Goal: Information Seeking & Learning: Learn about a topic

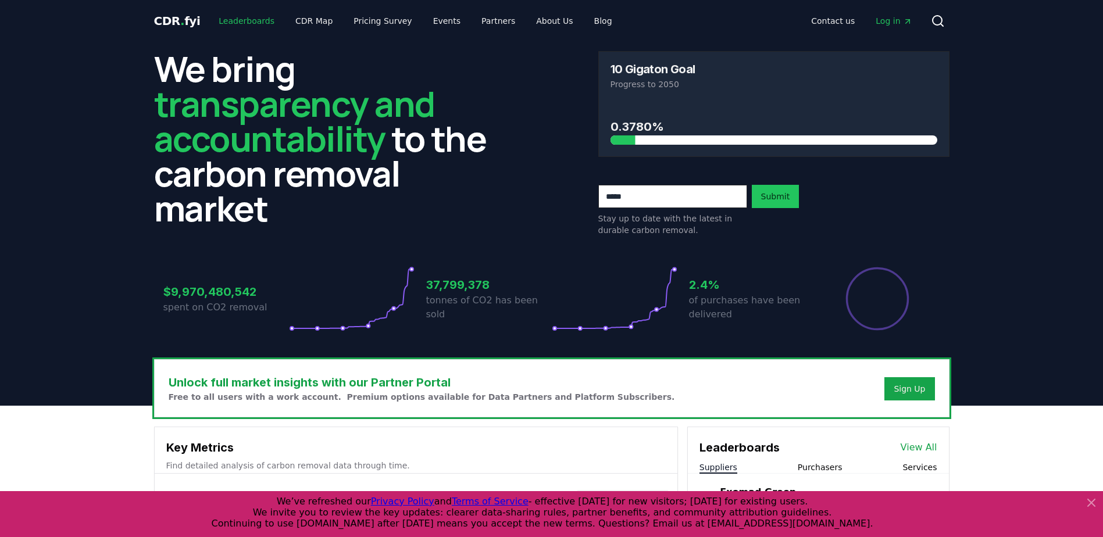
click at [252, 18] on link "Leaderboards" at bounding box center [246, 20] width 74 height 21
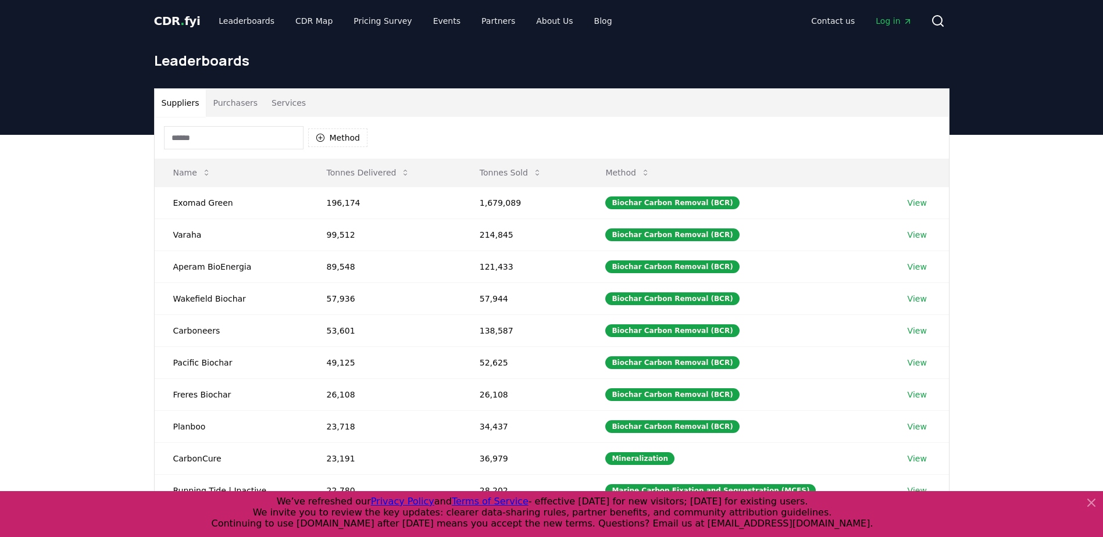
click at [227, 102] on button "Purchasers" at bounding box center [235, 103] width 59 height 28
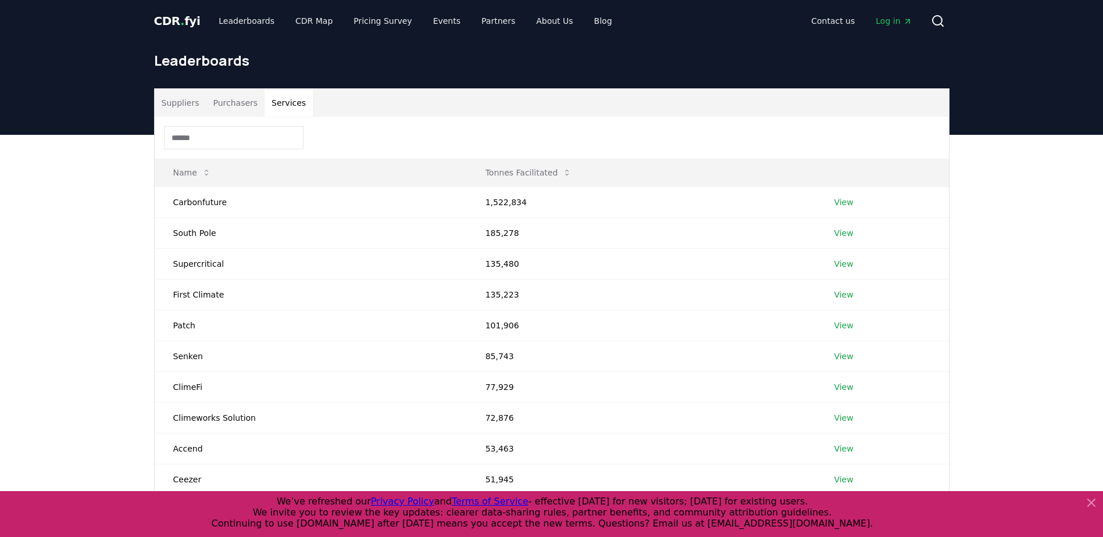
click at [285, 107] on button "Services" at bounding box center [289, 103] width 48 height 28
click at [237, 104] on button "Purchasers" at bounding box center [235, 103] width 59 height 28
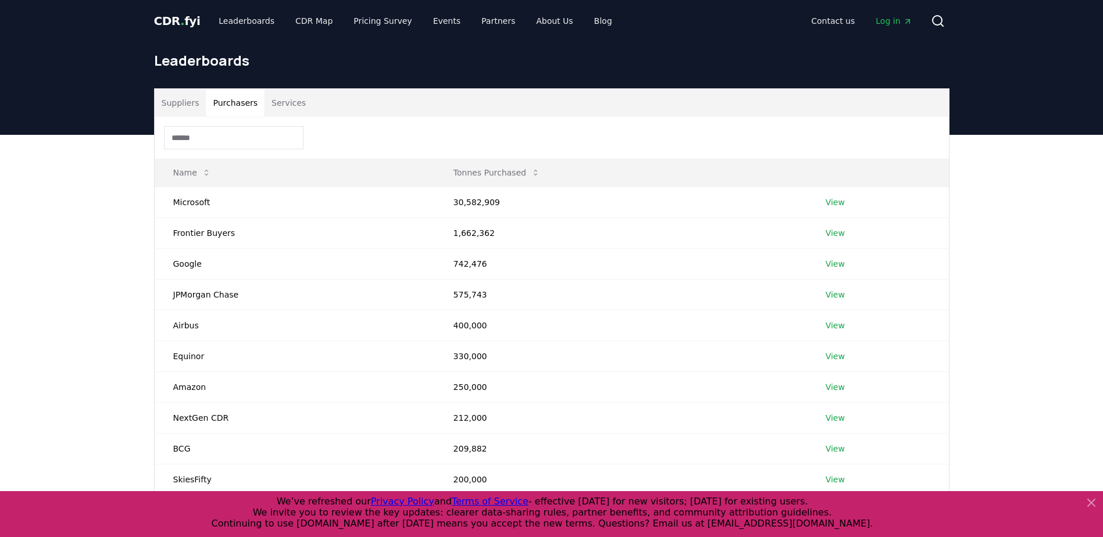
click at [173, 101] on button "Suppliers" at bounding box center [181, 103] width 52 height 28
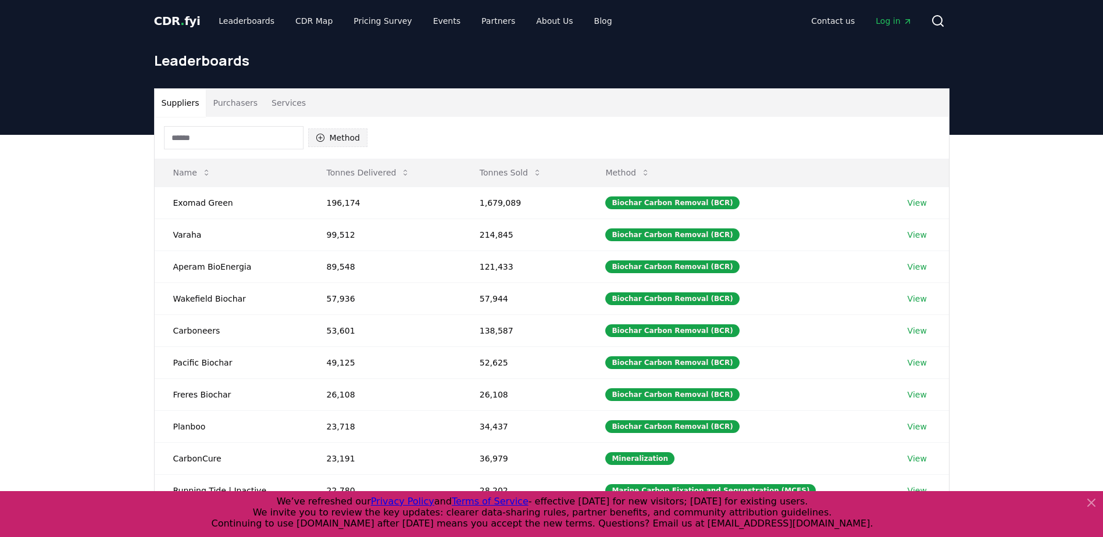
click at [337, 131] on button "Method" at bounding box center [338, 137] width 60 height 19
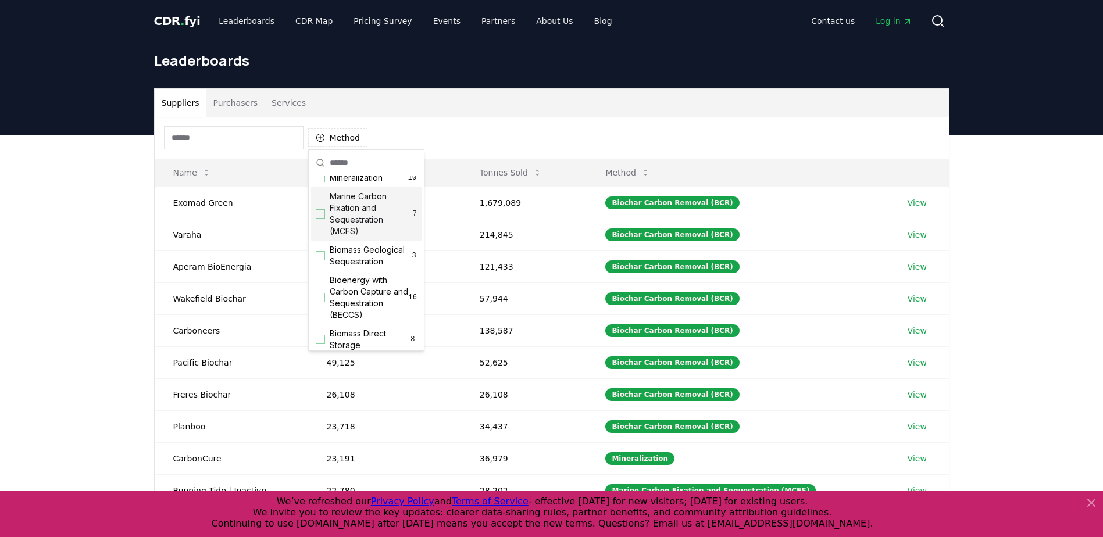
scroll to position [58, 0]
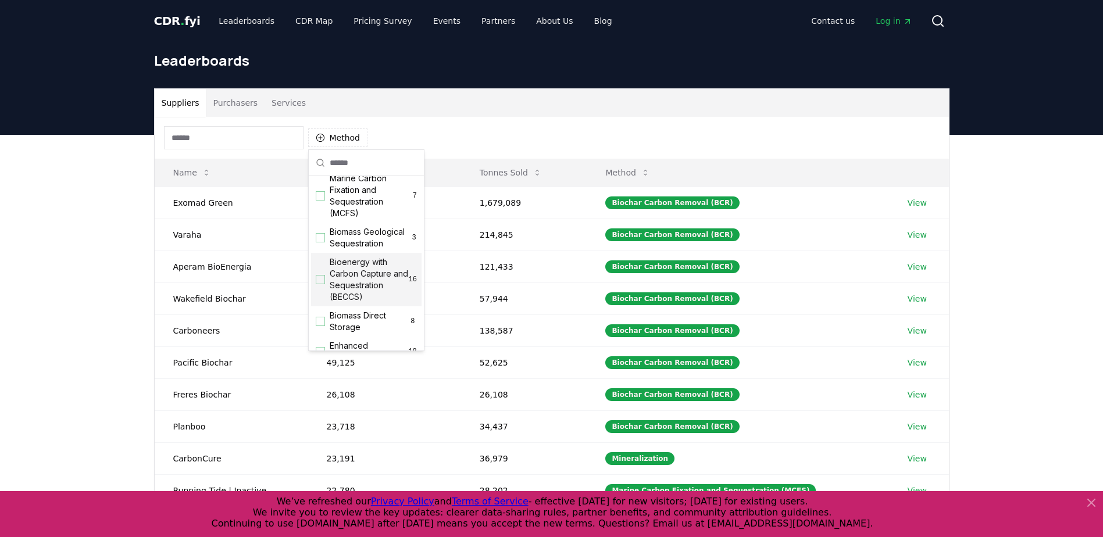
click at [323, 284] on div "Suggestions" at bounding box center [320, 279] width 9 height 9
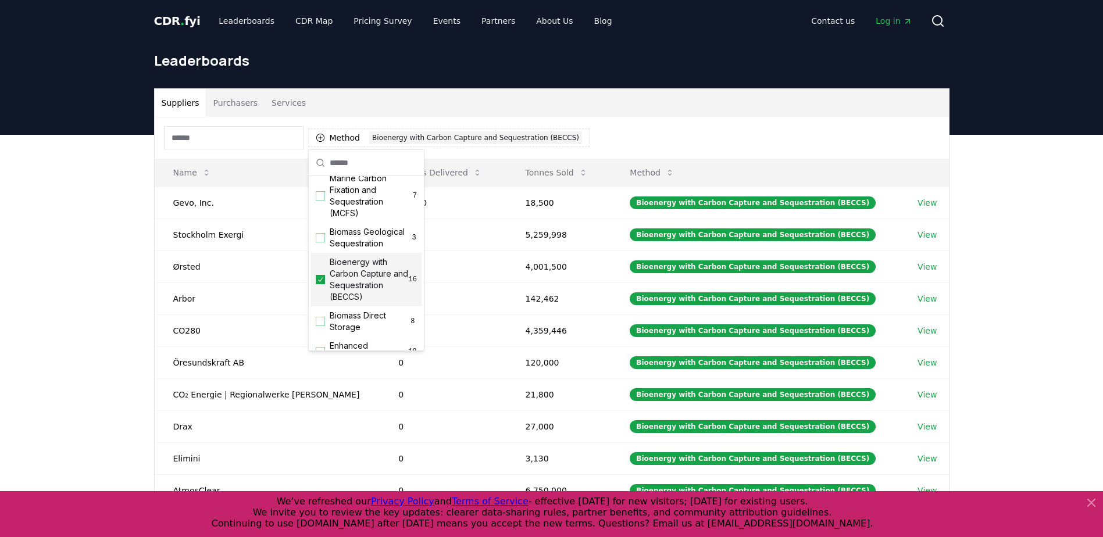
click at [81, 255] on div "Suppliers Purchasers Services Method 1 Bioenergy with Carbon Capture and Seques…" at bounding box center [551, 368] width 1103 height 466
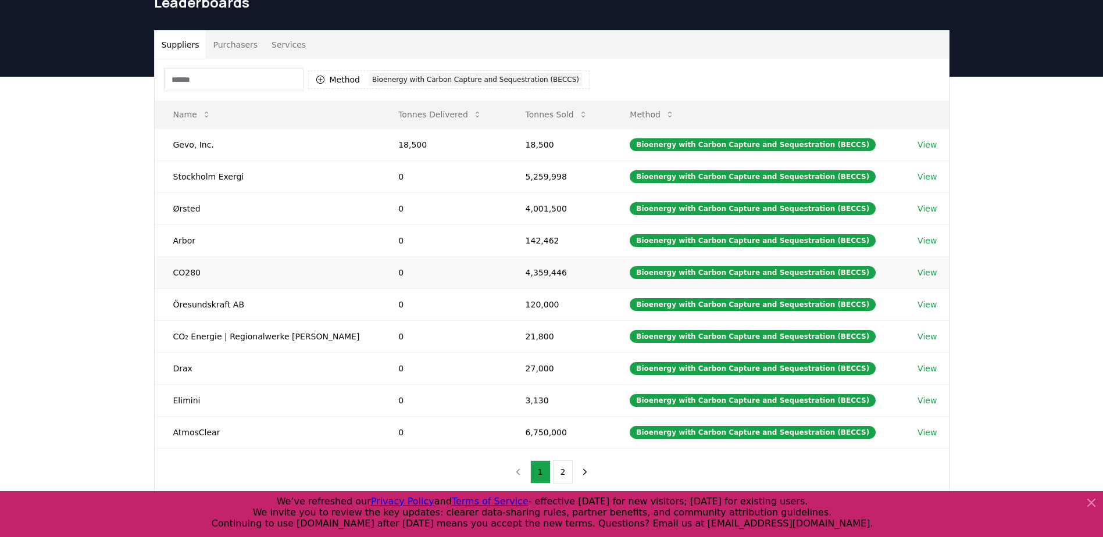
click at [928, 271] on link "View" at bounding box center [927, 273] width 19 height 12
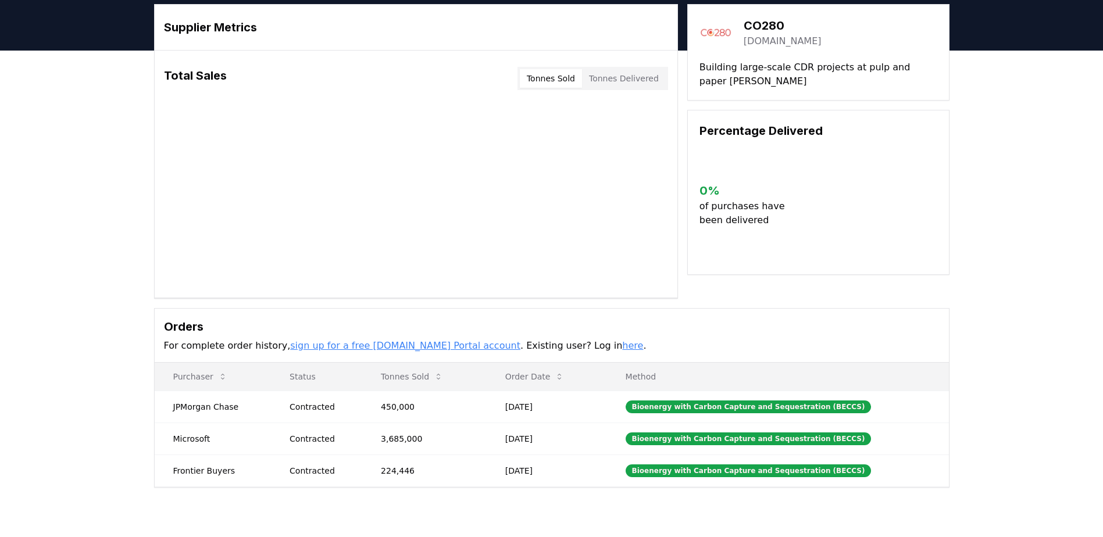
scroll to position [58, 0]
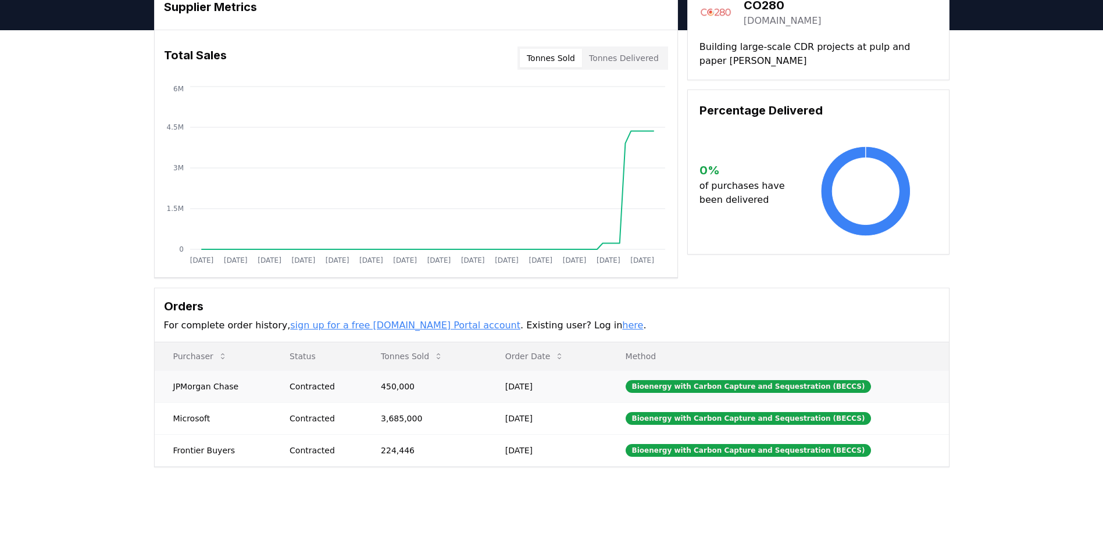
drag, startPoint x: 418, startPoint y: 389, endPoint x: 382, endPoint y: 384, distance: 36.3
click at [401, 407] on td "3,685,000" at bounding box center [424, 418] width 124 height 32
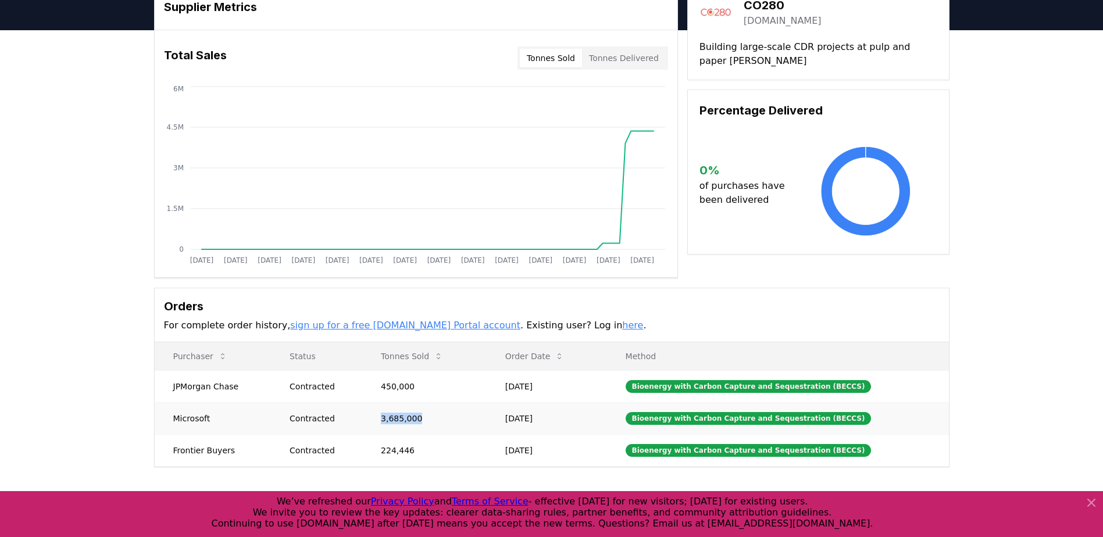
drag, startPoint x: 429, startPoint y: 426, endPoint x: 369, endPoint y: 415, distance: 60.8
click at [369, 415] on td "3,685,000" at bounding box center [424, 418] width 124 height 32
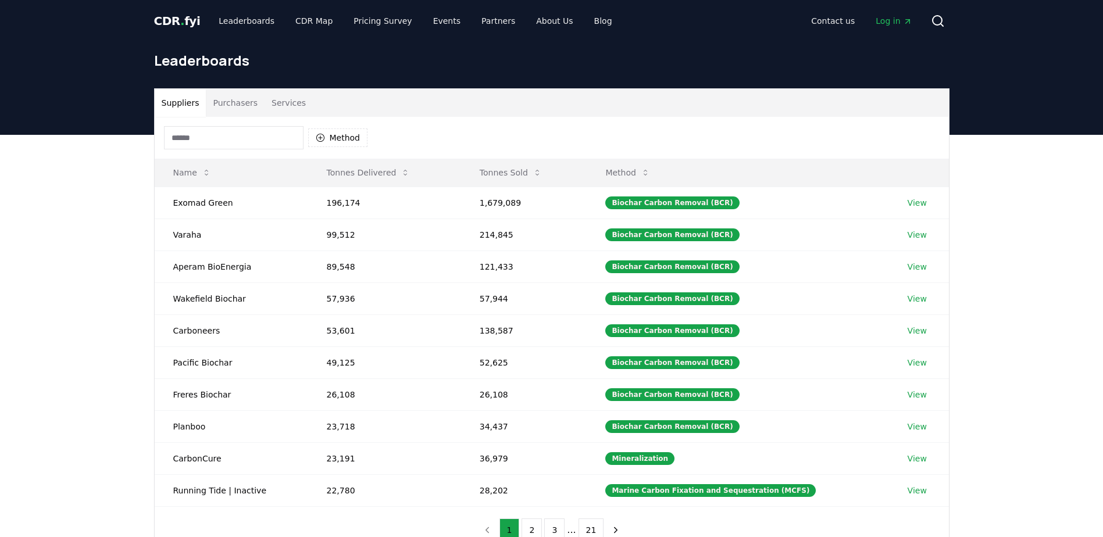
scroll to position [58, 0]
click at [130, 29] on header "CDR . fyi Leaderboards CDR Map Pricing Survey Events Partners About Us Blog Con…" at bounding box center [551, 21] width 1103 height 42
click at [162, 29] on div "CDR . fyi Leaderboards CDR Map Pricing Survey Events Partners About Us Blog" at bounding box center [387, 20] width 467 height 21
click at [166, 18] on span "CDR . fyi" at bounding box center [177, 21] width 47 height 14
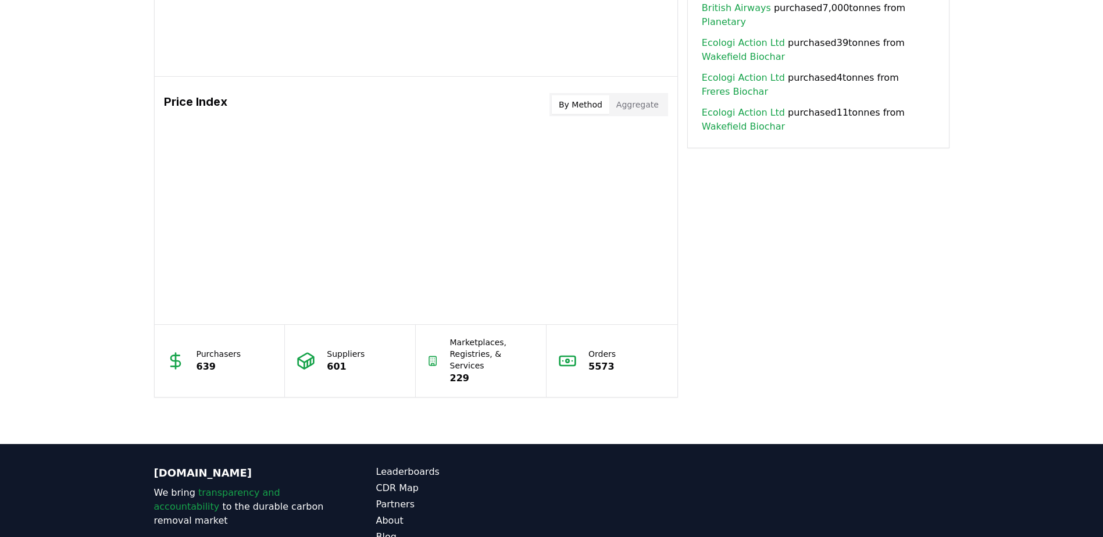
scroll to position [872, 0]
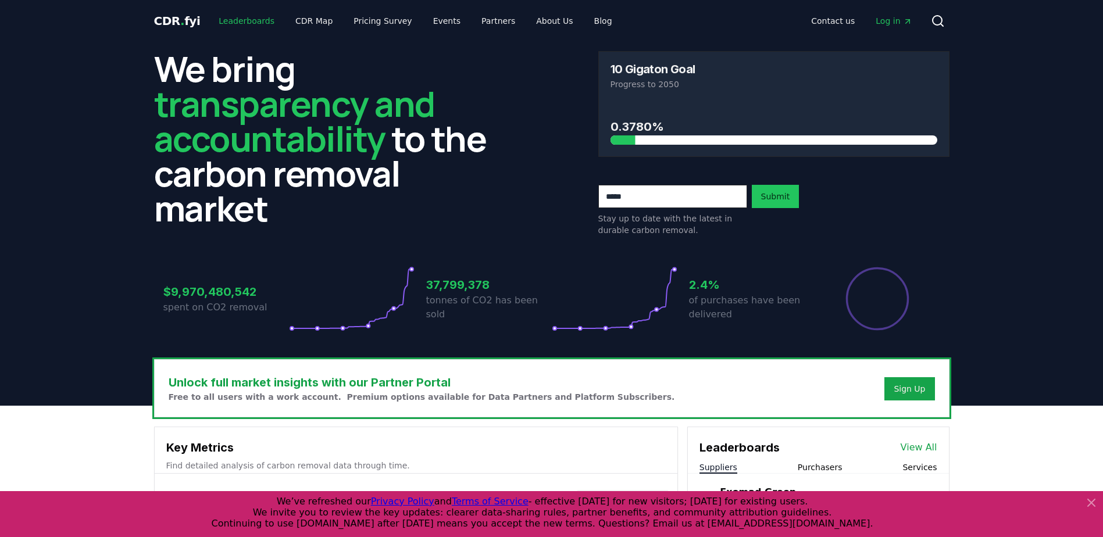
click at [248, 22] on link "Leaderboards" at bounding box center [246, 20] width 74 height 21
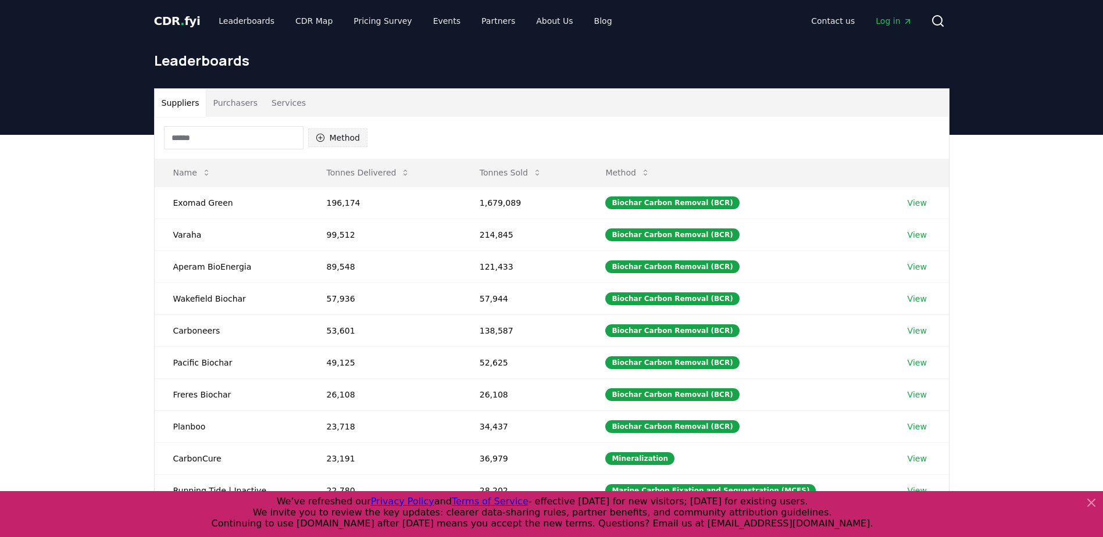
click at [323, 141] on icon "button" at bounding box center [320, 137] width 9 height 9
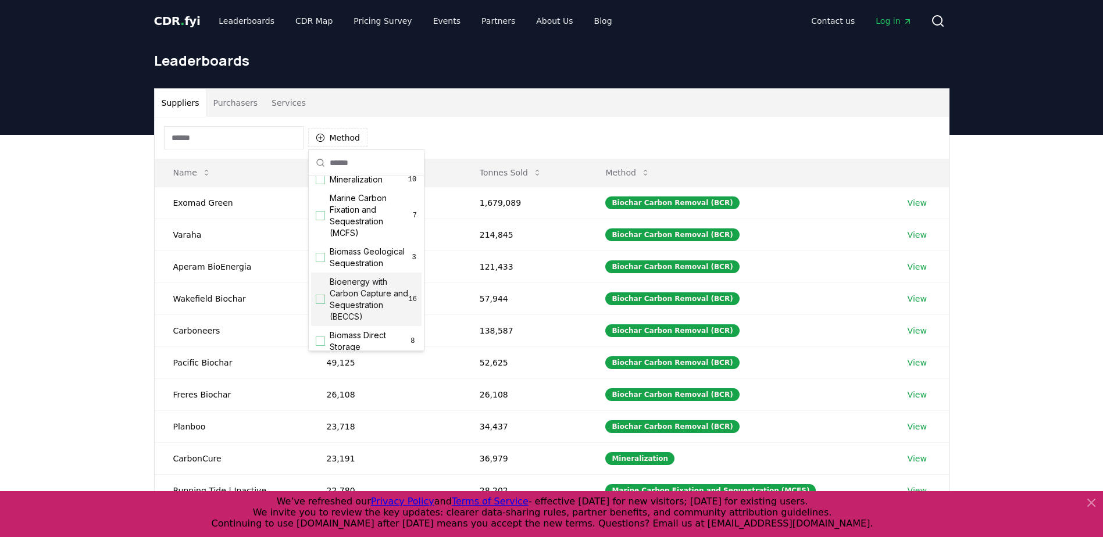
scroll to position [58, 0]
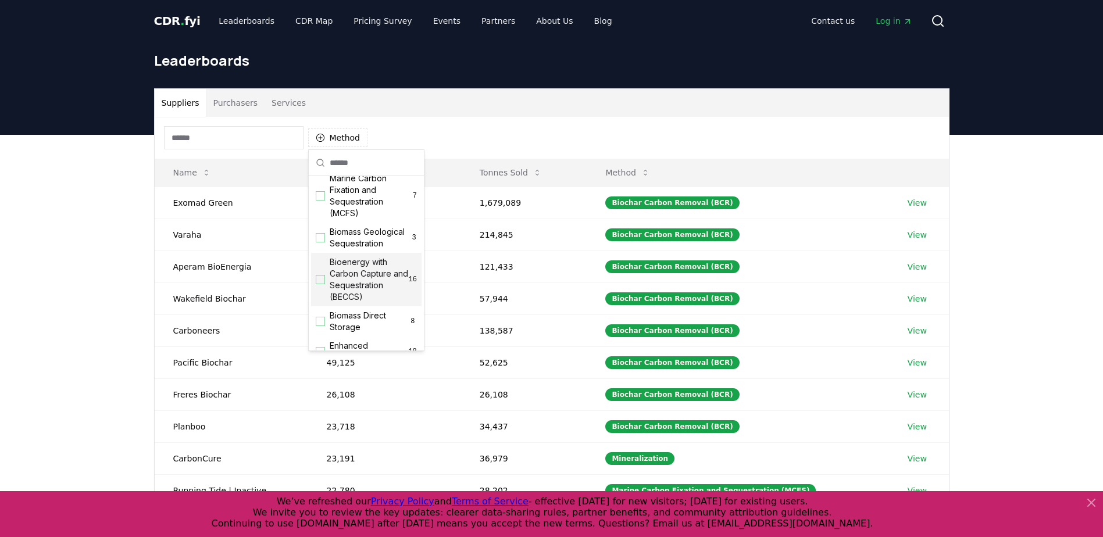
click at [319, 297] on div "Bioenergy with Carbon Capture and Sequestration (BECCS) 16" at bounding box center [366, 279] width 110 height 53
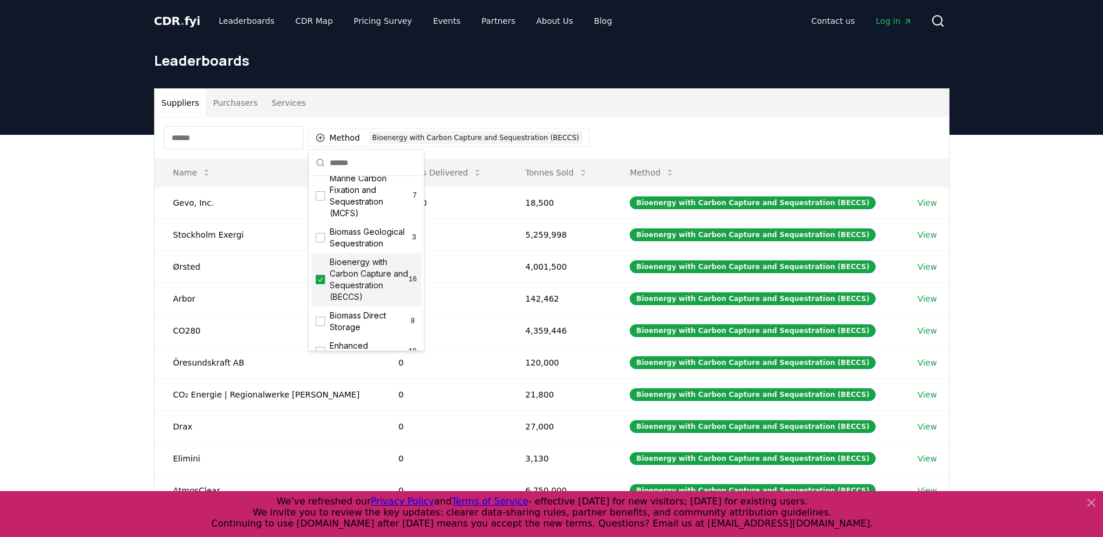
click at [85, 264] on div "Suppliers Purchasers Services Method 1 Bioenergy with Carbon Capture and Seques…" at bounding box center [551, 368] width 1103 height 466
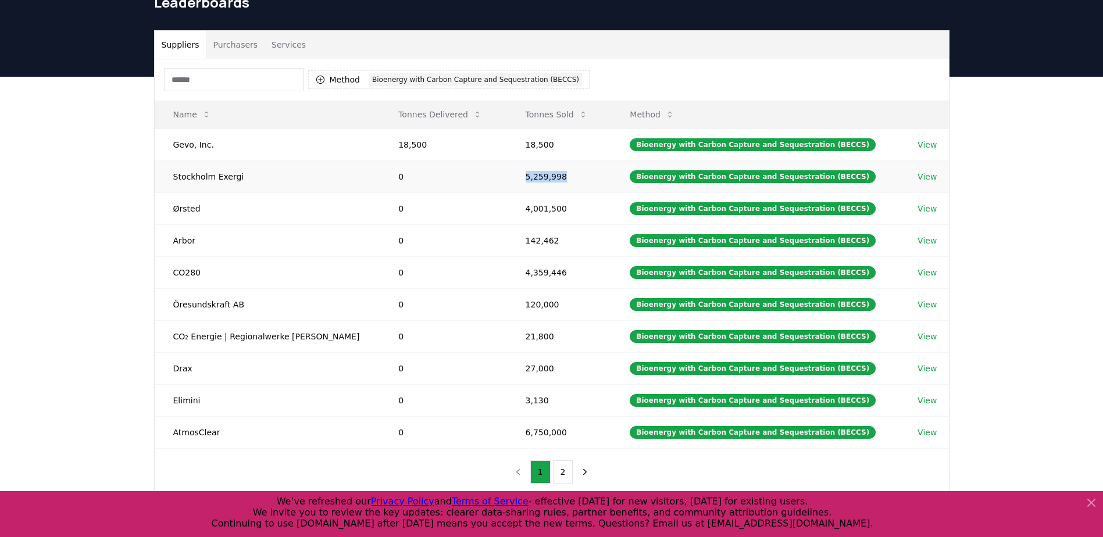
drag, startPoint x: 560, startPoint y: 175, endPoint x: 507, endPoint y: 178, distance: 53.0
click at [507, 178] on td "5,259,998" at bounding box center [559, 176] width 105 height 32
drag, startPoint x: 507, startPoint y: 178, endPoint x: 522, endPoint y: 181, distance: 14.9
click at [522, 181] on td "5,259,998" at bounding box center [559, 176] width 105 height 32
drag, startPoint x: 558, startPoint y: 174, endPoint x: 503, endPoint y: 181, distance: 55.1
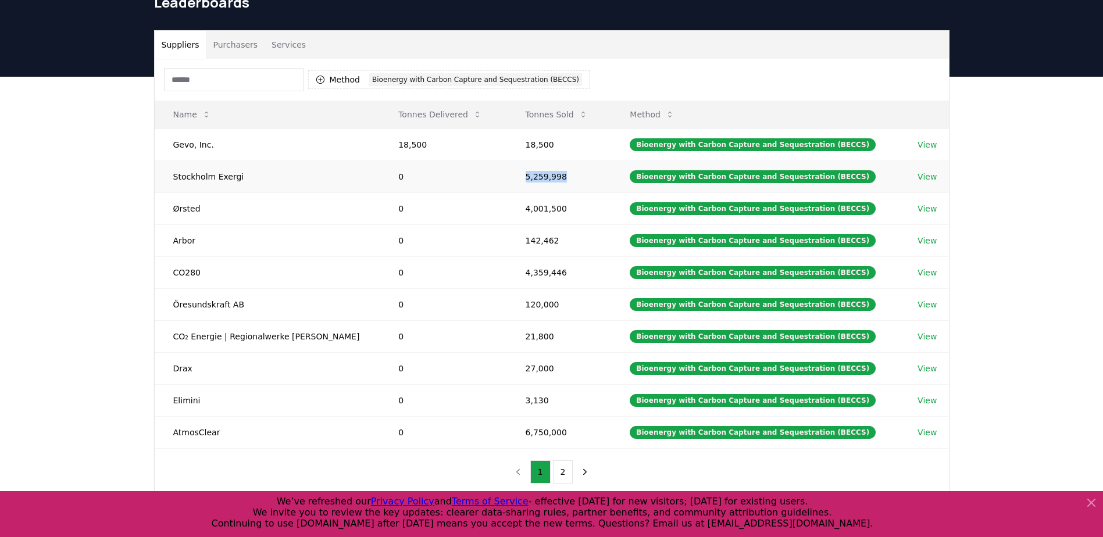
click at [507, 181] on td "5,259,998" at bounding box center [559, 176] width 105 height 32
drag, startPoint x: 1015, startPoint y: 121, endPoint x: 1009, endPoint y: 118, distance: 6.5
click at [1013, 119] on div "Suppliers Purchasers Services Method 1 Bioenergy with Carbon Capture and Seques…" at bounding box center [551, 310] width 1103 height 466
